Goal: Task Accomplishment & Management: Manage account settings

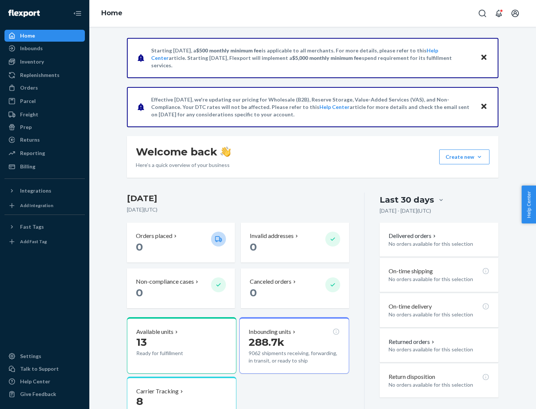
click at [479, 157] on button "Create new Create new inbound Create new order Create new product" at bounding box center [464, 157] width 50 height 15
click at [45, 48] on div "Inbounds" at bounding box center [44, 48] width 79 height 10
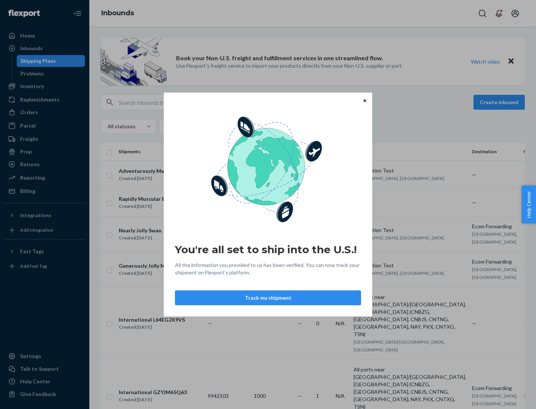
click at [45, 86] on div "You're all set to ship into the U.S.! All the information you provided to us ha…" at bounding box center [268, 204] width 536 height 409
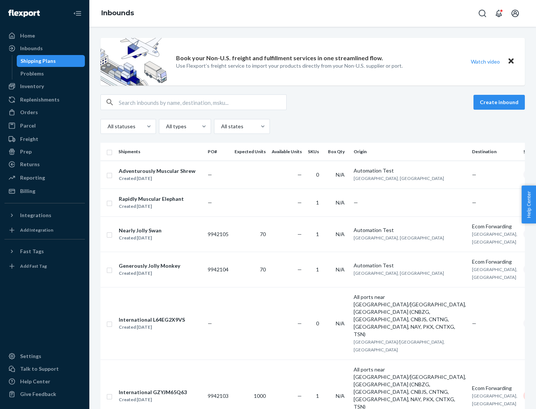
click at [312, 13] on div "Inbounds" at bounding box center [312, 13] width 446 height 27
click at [312, 126] on div "All statuses All types All states" at bounding box center [312, 126] width 424 height 15
click at [37, 61] on div "Shipping Plans" at bounding box center [37, 60] width 35 height 7
click at [500, 102] on button "Create inbound" at bounding box center [498, 102] width 51 height 15
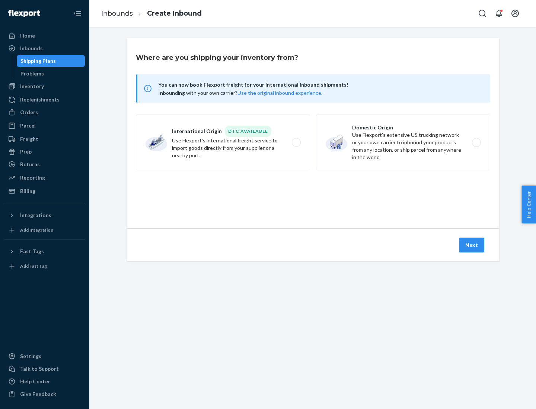
click at [223, 142] on label "International Origin DTC Available Use Flexport's international freight service…" at bounding box center [223, 143] width 174 height 56
click at [296, 142] on input "International Origin DTC Available Use Flexport's international freight service…" at bounding box center [298, 142] width 5 height 5
radio input "true"
click at [313, 195] on icon at bounding box center [313, 195] width 22 height 22
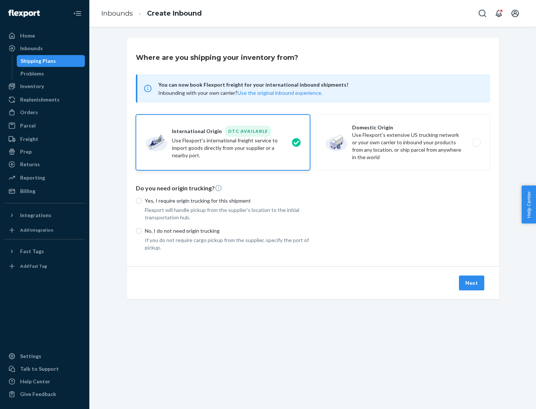
click at [227, 200] on p "Yes, I require origin trucking for this shipment" at bounding box center [227, 200] width 165 height 7
click at [142, 200] on input "Yes, I require origin trucking for this shipment" at bounding box center [139, 201] width 6 height 6
radio input "true"
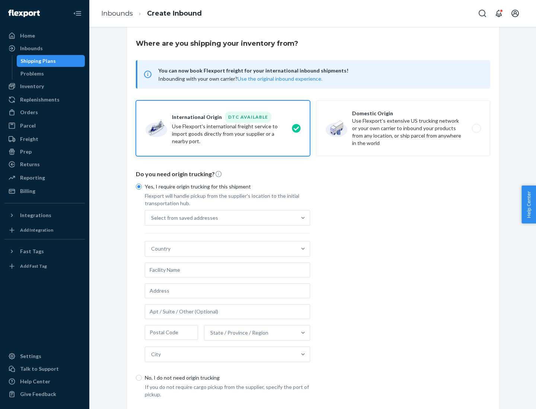
click at [221, 218] on div "Select from saved addresses" at bounding box center [220, 218] width 151 height 15
click at [152, 218] on input "Select from saved addresses" at bounding box center [151, 217] width 1 height 7
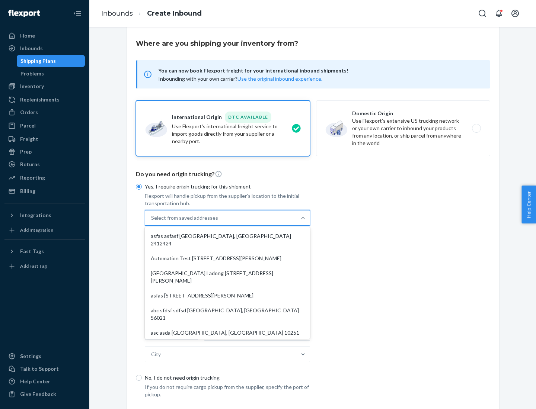
scroll to position [32, 0]
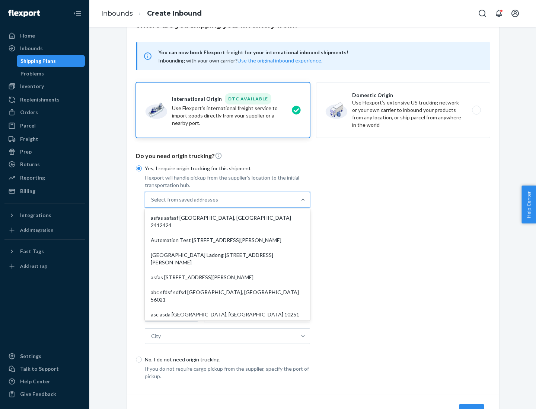
click at [227, 218] on div "asfas asfasf [GEOGRAPHIC_DATA], [GEOGRAPHIC_DATA] 2412424" at bounding box center [227, 222] width 162 height 22
click at [152, 203] on input "option asfas asfasf [GEOGRAPHIC_DATA], [GEOGRAPHIC_DATA] 2412424 focused, 1 of …" at bounding box center [151, 199] width 1 height 7
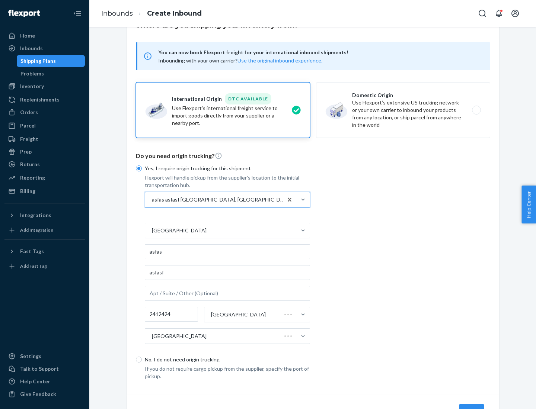
type input "asfas"
type input "asfasf"
type input "2412424"
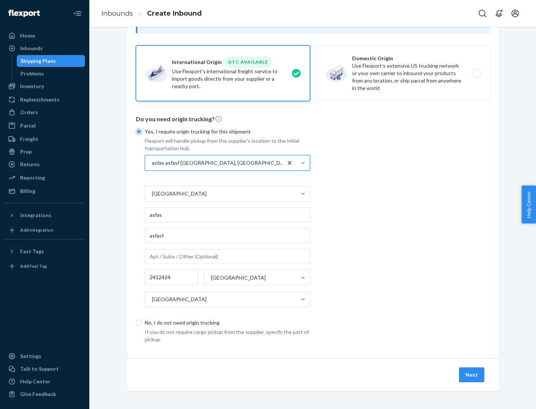
click at [472, 375] on button "Next" at bounding box center [471, 375] width 25 height 15
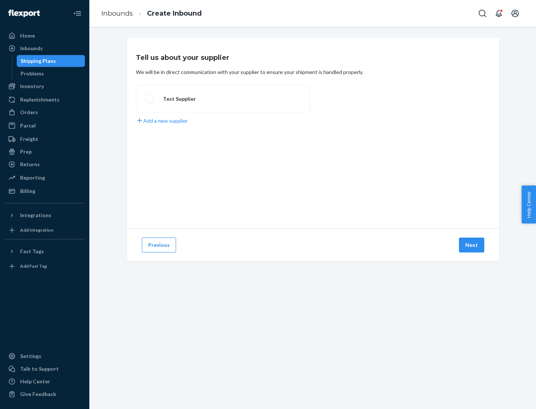
click at [223, 99] on label "Test Supplier" at bounding box center [223, 99] width 174 height 28
click at [150, 99] on input "Test Supplier" at bounding box center [147, 98] width 5 height 5
radio input "true"
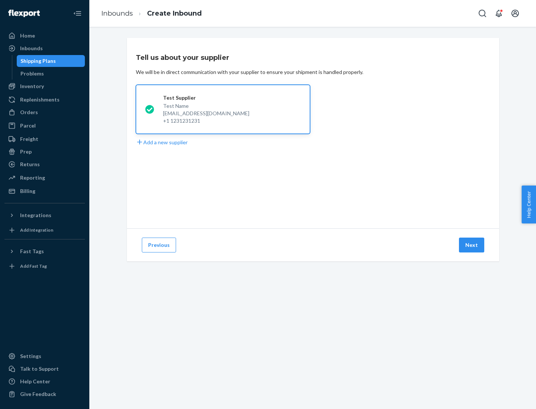
click at [472, 245] on button "Next" at bounding box center [471, 245] width 25 height 15
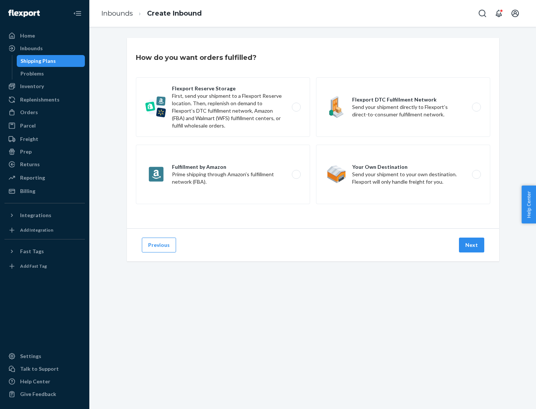
click at [223, 174] on label "Fulfillment by Amazon Prime shipping through Amazon’s fulfillment network (FBA)." at bounding box center [223, 175] width 174 height 60
click at [296, 174] on input "Fulfillment by Amazon Prime shipping through Amazon’s fulfillment network (FBA)." at bounding box center [298, 174] width 5 height 5
radio input "true"
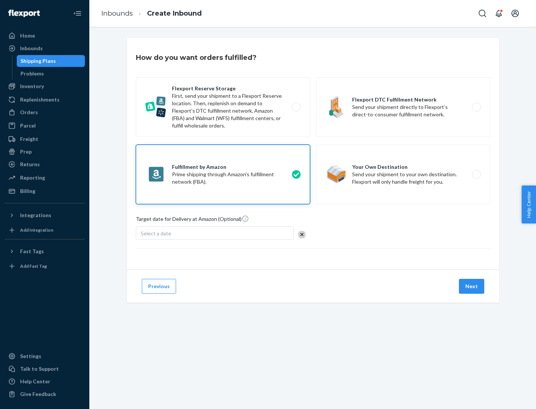
click at [472, 286] on button "Next" at bounding box center [471, 286] width 25 height 15
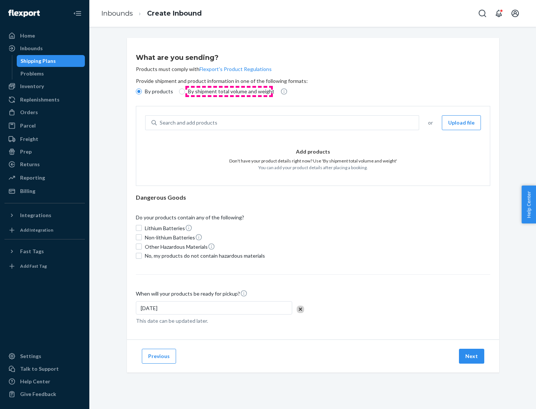
click at [229, 92] on p "By shipment total volume and weight" at bounding box center [231, 91] width 86 height 7
click at [185, 92] on input "By shipment total volume and weight" at bounding box center [182, 92] width 6 height 6
radio input "true"
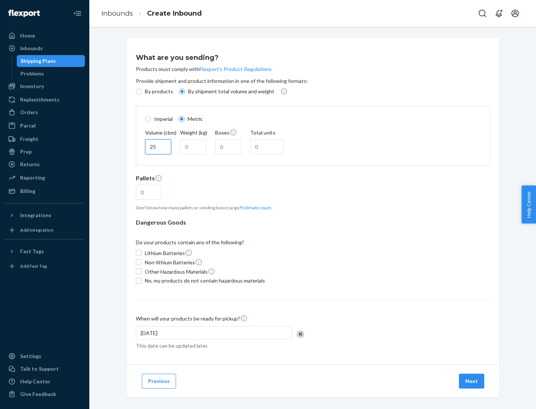
type input "25"
type input "100"
type input "50"
type input "500"
click at [254, 208] on button "Estimate count" at bounding box center [256, 208] width 30 height 6
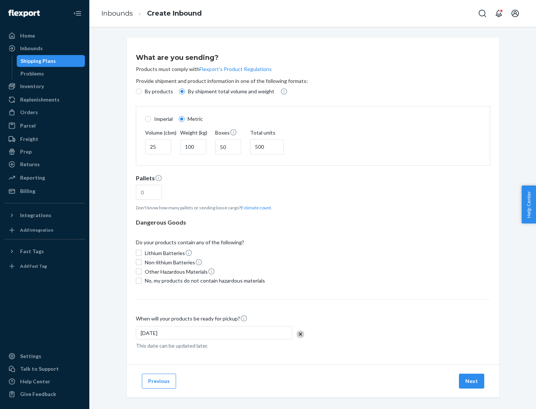
type input "16"
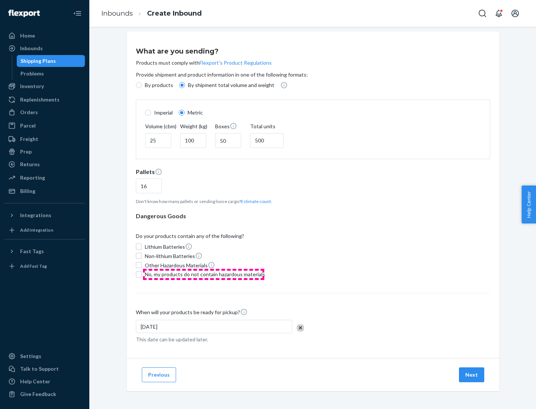
click at [203, 274] on span "No, my products do not contain hazardous materials" at bounding box center [205, 274] width 120 height 7
click at [142, 274] on input "No, my products do not contain hazardous materials" at bounding box center [139, 275] width 6 height 6
checkbox input "true"
click at [472, 375] on button "Next" at bounding box center [471, 375] width 25 height 15
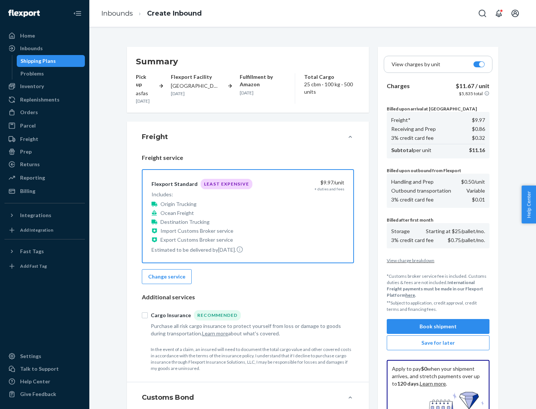
scroll to position [109, 0]
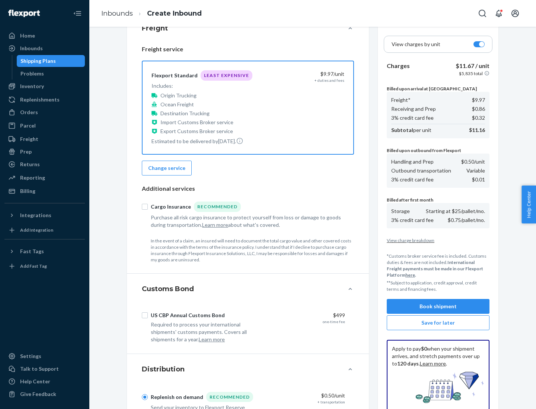
click at [438, 307] on button "Book shipment" at bounding box center [437, 306] width 103 height 15
